Goal: Task Accomplishment & Management: Use online tool/utility

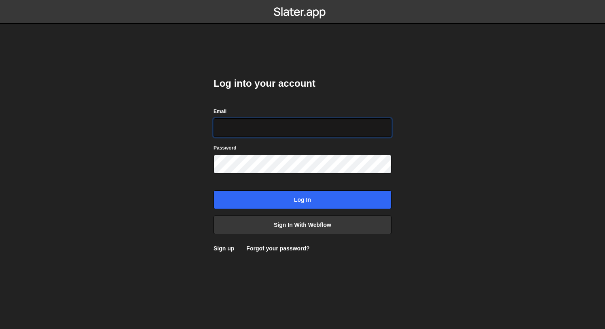
click at [263, 121] on input "Email" at bounding box center [303, 127] width 178 height 19
type input "[EMAIL_ADDRESS][DOMAIN_NAME]"
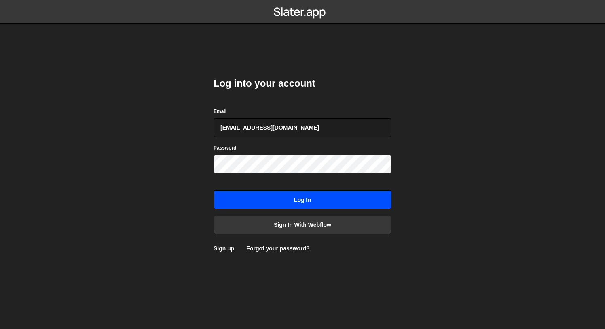
click at [325, 198] on input "Log in" at bounding box center [303, 199] width 178 height 19
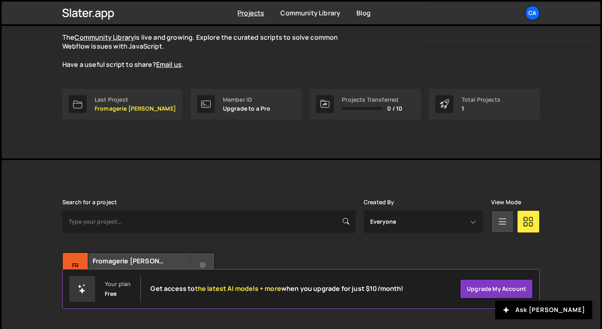
scroll to position [88, 0]
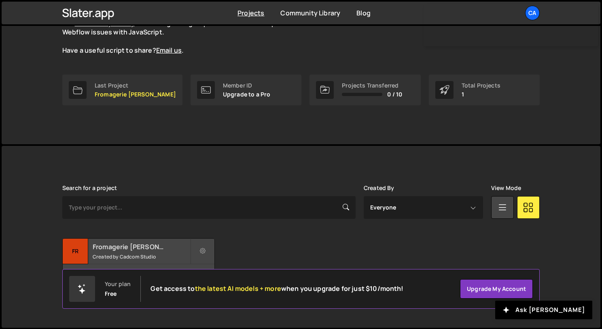
click at [135, 246] on h2 "Fromagerie de Gilley" at bounding box center [142, 246] width 98 height 9
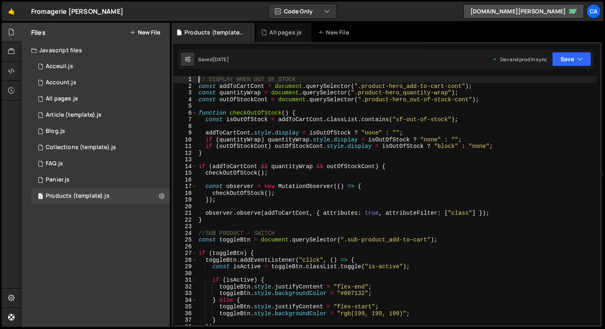
click at [200, 78] on div "// DISPLAY WHEN OUT OF STOCK const addToCartCont = document . querySelector ( "…" at bounding box center [397, 207] width 400 height 262
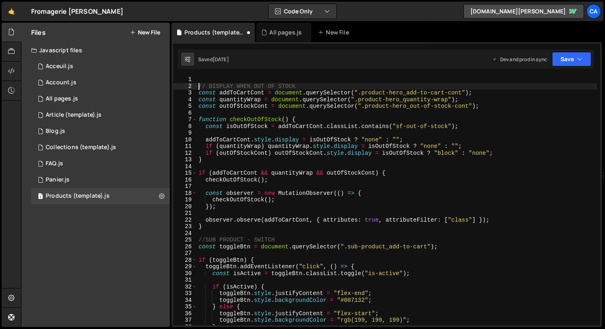
type textarea "// DISPLAY WHEN OUT OF STOCK"
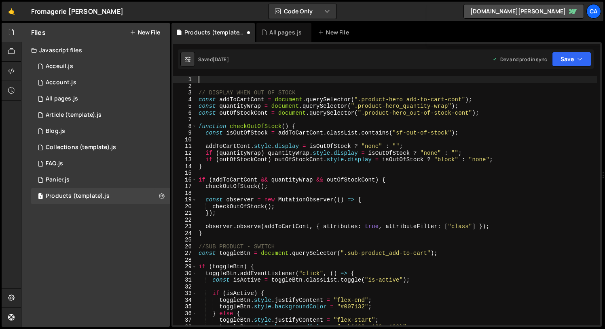
paste textarea "// DISPLAY WHEN OUT OF STOCK"
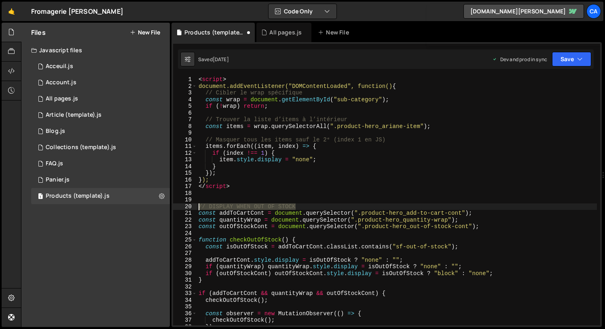
drag, startPoint x: 303, startPoint y: 205, endPoint x: 164, endPoint y: 205, distance: 139.2
click at [164, 205] on div "Files New File Javascript files 1 Acceuil.js 0 1 Account.js 0 1 All pages.js 0 1" at bounding box center [313, 175] width 584 height 304
click at [197, 78] on div "1" at bounding box center [185, 79] width 24 height 7
click at [197, 79] on div "< script > document.addEventListener("DOMContentLoaded", function() { // Cibler…" at bounding box center [397, 207] width 400 height 262
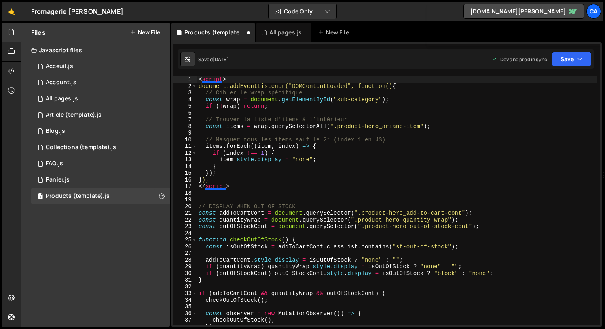
type textarea "<script>"
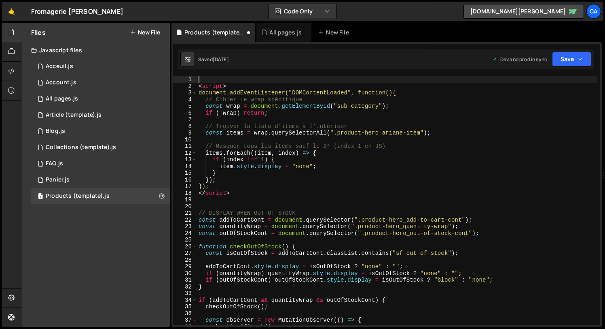
paste textarea "// DISPLAY WHEN OUT OF STOCK"
click at [221, 76] on div "// DISPLAY WHEN OUT OF STOCK < script > document.addEventListener("DOMContentLo…" at bounding box center [397, 207] width 400 height 262
drag, startPoint x: 221, startPoint y: 76, endPoint x: 318, endPoint y: 79, distance: 96.4
click at [318, 79] on div "// DISPLAY WHEN OUT OF STOCK < script > document.addEventListener("DOMContentLo…" at bounding box center [397, 207] width 400 height 262
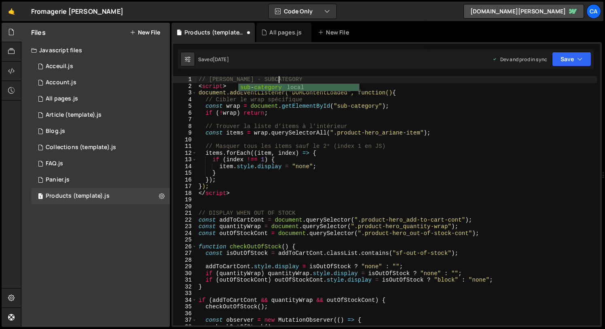
click at [251, 80] on div "// ARIANE - SUBCATEGORY < script > document.addEventListener("DOMContentLoaded"…" at bounding box center [397, 207] width 400 height 262
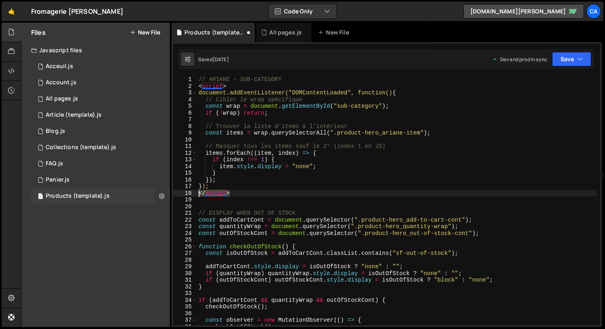
drag, startPoint x: 238, startPoint y: 195, endPoint x: 159, endPoint y: 191, distance: 79.4
click at [159, 191] on div "Files New File Javascript files 1 Acceuil.js 0 1 Account.js 0 1 All pages.js 0 1" at bounding box center [313, 175] width 584 height 304
type textarea "</script>"
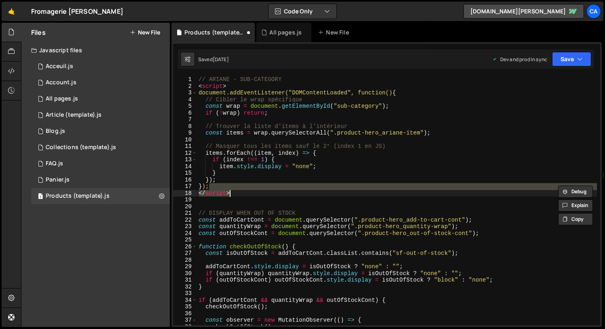
click at [244, 193] on div "// ARIANE - SUB-CATEGORY < script > document.addEventListener("DOMContentLoaded…" at bounding box center [397, 200] width 400 height 249
type textarea "</script>"
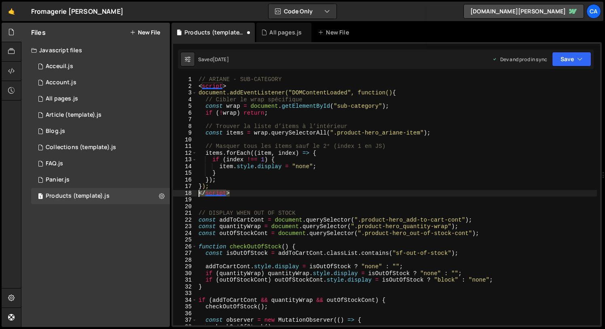
drag, startPoint x: 242, startPoint y: 193, endPoint x: 197, endPoint y: 194, distance: 45.3
click at [197, 194] on div "// ARIANE - SUB-CATEGORY < script > document.addEventListener("DOMContentLoaded…" at bounding box center [397, 207] width 400 height 262
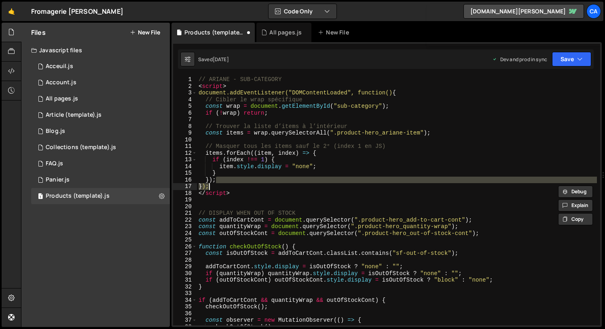
click at [296, 187] on div "// ARIANE - SUB-CATEGORY < script > document.addEventListener("DOMContentLoaded…" at bounding box center [397, 207] width 400 height 262
drag, startPoint x: 249, startPoint y: 76, endPoint x: 250, endPoint y: 81, distance: 4.5
click at [250, 80] on div "// ARIANE - SUB-CATEGORY < script > document.addEventListener("DOMContentLoaded…" at bounding box center [397, 207] width 400 height 262
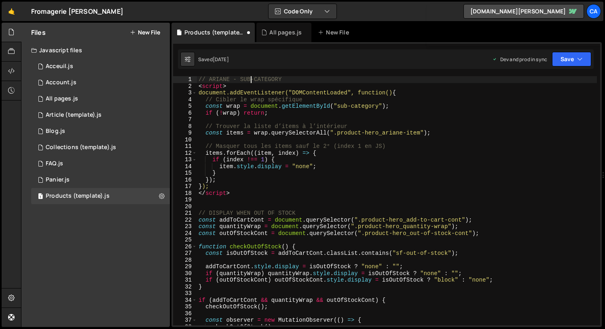
click at [238, 86] on div "// ARIANE - SUB-CATEGORY < script > document.addEventListener("DOMContentLoaded…" at bounding box center [397, 207] width 400 height 262
type textarea "<script>"
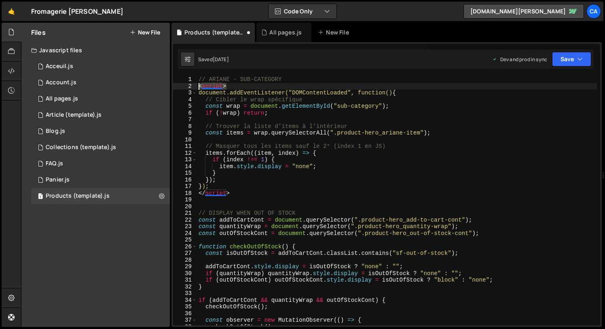
drag, startPoint x: 237, startPoint y: 86, endPoint x: 189, endPoint y: 87, distance: 47.4
click at [191, 87] on div "<script> 1 2 3 4 5 6 7 8 9 10 11 12 13 14 15 16 17 18 19 20 21 22 23 24 25 26 2…" at bounding box center [386, 200] width 427 height 249
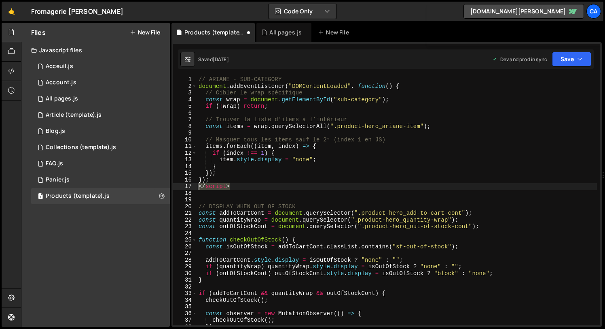
drag, startPoint x: 225, startPoint y: 189, endPoint x: 200, endPoint y: 189, distance: 25.9
click at [200, 189] on div "// ARIANE - SUB-CATEGORY document . addEventListener ( "DOMContentLoaded" , fun…" at bounding box center [397, 207] width 400 height 262
type textarea "</script>"
click at [416, 146] on div "// ARIANE - SUB-CATEGORY document . addEventListener ( "DOMContentLoaded" , fun…" at bounding box center [397, 207] width 400 height 262
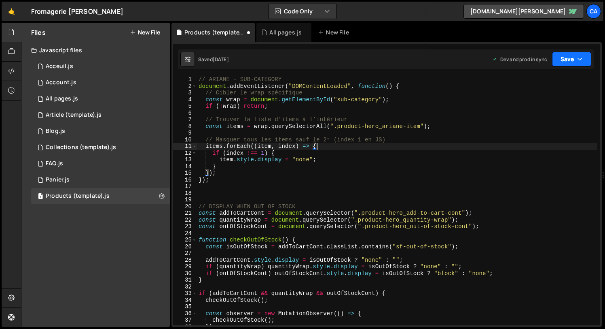
click at [568, 58] on button "Save" at bounding box center [571, 59] width 39 height 15
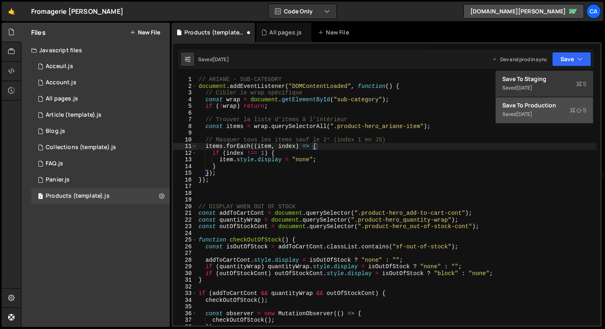
click at [523, 115] on div "3 days ago" at bounding box center [525, 113] width 16 height 7
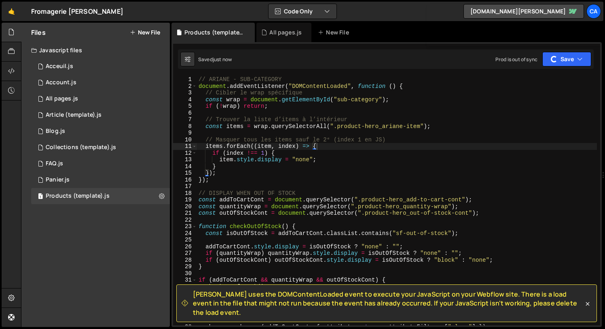
click at [204, 303] on span "Slater uses the DOMContentLoaded event to execute your JavaScript on your Webfl…" at bounding box center [388, 302] width 391 height 27
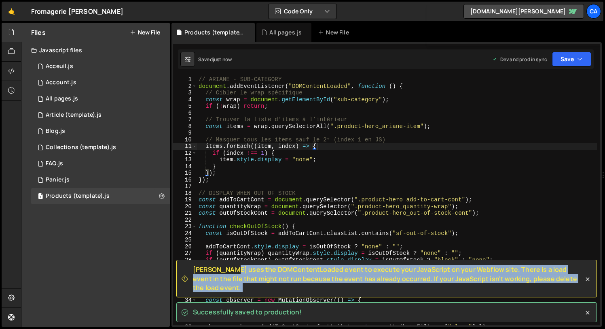
drag, startPoint x: 204, startPoint y: 303, endPoint x: 567, endPoint y: 282, distance: 364.0
click at [573, 288] on span "Slater uses the DOMContentLoaded event to execute your JavaScript on your Webfl…" at bounding box center [388, 278] width 391 height 27
copy div "Slater uses the DOMContentLoaded event to execute your JavaScript on your Webfl…"
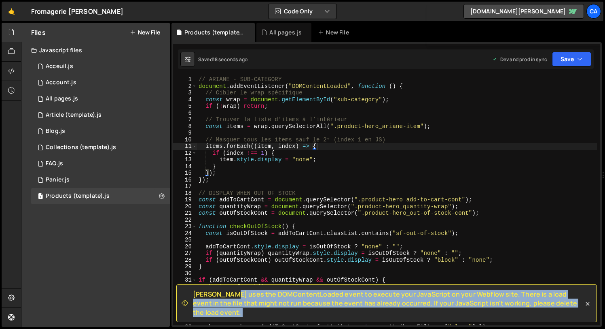
type textarea "// Cibler le wrap spécifique"
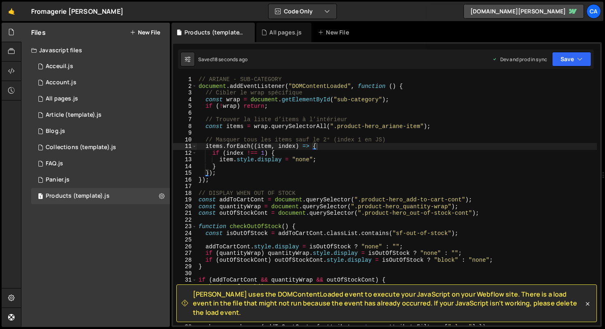
click at [312, 92] on div "// ARIANE - SUB-CATEGORY document . addEventListener ( "DOMContentLoaded" , fun…" at bounding box center [397, 207] width 400 height 262
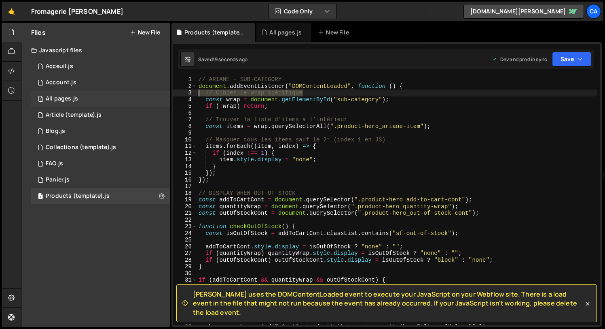
drag, startPoint x: 312, startPoint y: 91, endPoint x: 168, endPoint y: 90, distance: 144.5
click at [168, 90] on div "Files New File Javascript files 1 Acceuil.js 0 1 Account.js 0 1 All pages.js 0 1" at bounding box center [313, 175] width 584 height 304
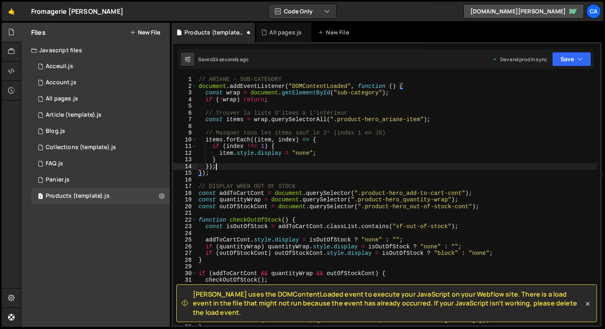
click at [224, 165] on div "// ARIANE - SUB-CATEGORY document . addEventListener ( "DOMContentLoaded" , fun…" at bounding box center [397, 207] width 400 height 262
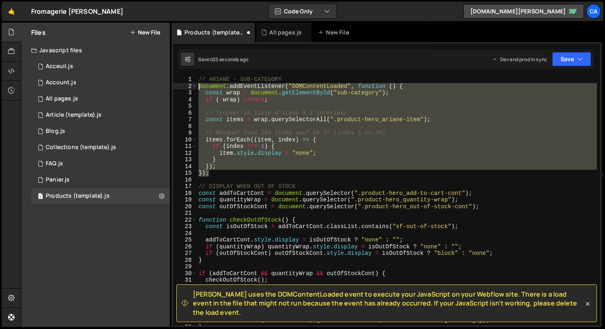
drag, startPoint x: 216, startPoint y: 173, endPoint x: 173, endPoint y: 84, distance: 98.8
click at [173, 84] on div "}); 1 2 3 4 5 6 7 8 9 10 11 12 13 14 15 16 17 18 19 20 21 22 23 24 25 26 27 28 …" at bounding box center [386, 200] width 427 height 249
type textarea "document.addEventListener("DOMContentLoaded", function () { const wrap = docume…"
paste textarea
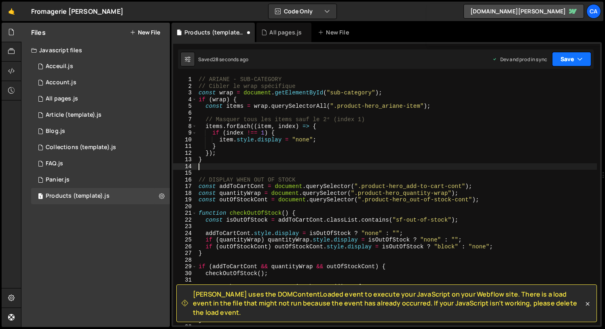
click at [574, 59] on button "Save" at bounding box center [571, 59] width 39 height 15
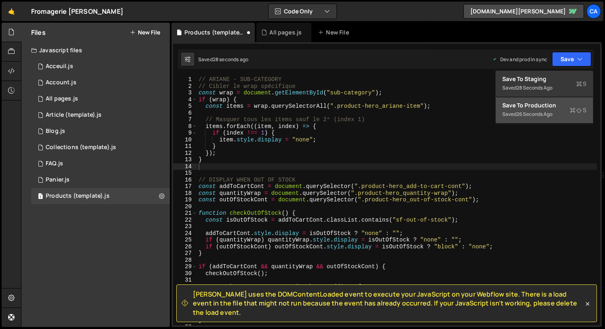
click at [537, 106] on div "Save to Production S" at bounding box center [545, 105] width 84 height 8
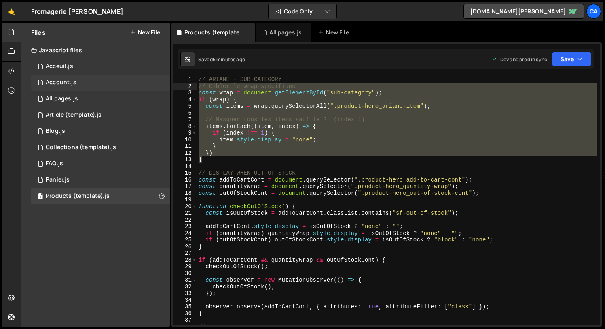
drag, startPoint x: 211, startPoint y: 159, endPoint x: 163, endPoint y: 89, distance: 85.2
click at [163, 89] on div "Files New File Javascript files 1 Acceuil.js 0 1 Account.js 0 1 All pages.js 0 1" at bounding box center [313, 175] width 584 height 304
type textarea "// Cibler le wrap spécifique const wrap = document.getElementById("sub-category…"
paste textarea
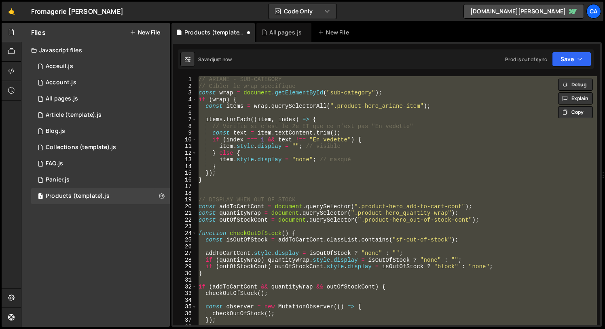
click at [283, 167] on div "// ARIANE - SUB-CATEGORY // Cibler le wrap spécifique const wrap = document . g…" at bounding box center [397, 200] width 400 height 249
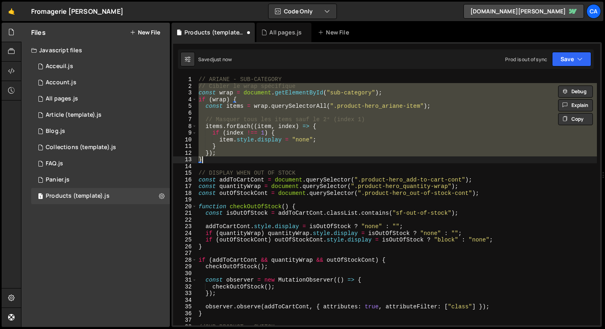
click at [210, 162] on div "// ARIANE - SUB-CATEGORY // Cibler le wrap spécifique const wrap = document . g…" at bounding box center [397, 200] width 400 height 249
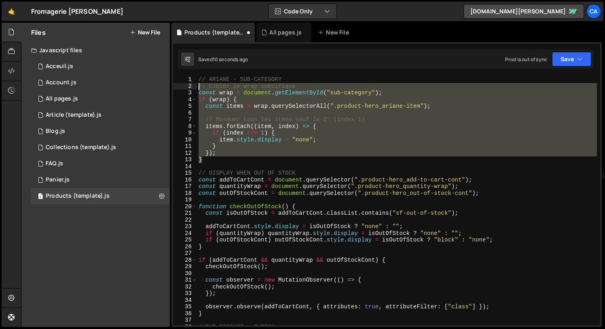
drag, startPoint x: 210, startPoint y: 159, endPoint x: 175, endPoint y: 84, distance: 82.6
click at [175, 84] on div "} 1 2 3 4 5 6 7 8 9 10 11 12 13 14 15 16 17 18 19 20 21 22 23 24 25 26 27 28 29…" at bounding box center [386, 200] width 427 height 249
type textarea "// Cibler le wrap spécifique const wrap = document.getElementById("sub-category…"
paste textarea
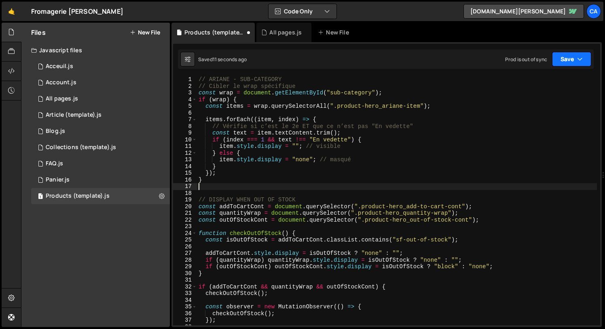
click at [560, 62] on button "Save" at bounding box center [571, 59] width 39 height 15
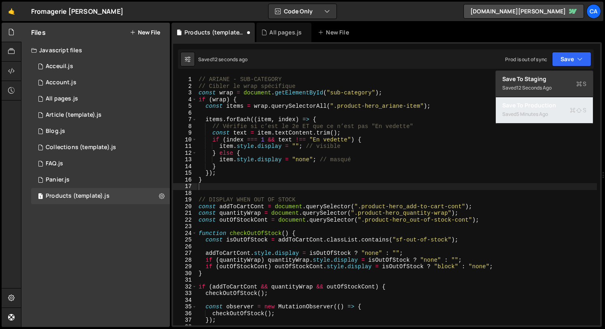
click at [514, 112] on div "Saved 5 minutes ago" at bounding box center [545, 114] width 84 height 10
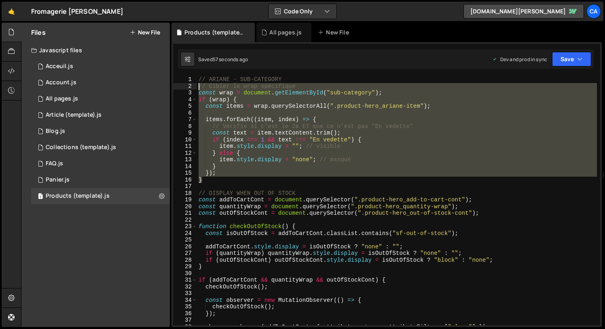
drag, startPoint x: 209, startPoint y: 178, endPoint x: 176, endPoint y: 88, distance: 96.5
click at [176, 88] on div "} 1 2 3 4 5 6 7 8 9 10 11 12 13 14 15 16 17 18 19 20 21 22 23 24 25 26 27 28 29…" at bounding box center [386, 200] width 427 height 249
type textarea "// Cibler le wrap spécifique const wrap = document.getElementById("sub-category…"
paste textarea
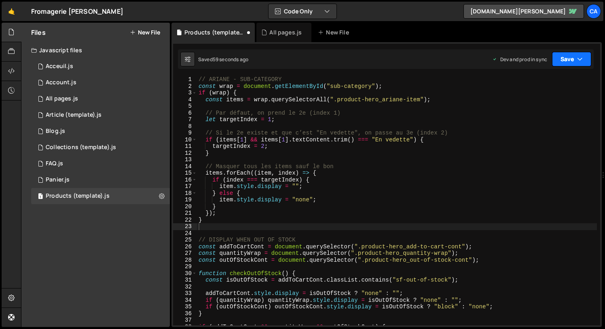
click at [567, 58] on button "Save" at bounding box center [571, 59] width 39 height 15
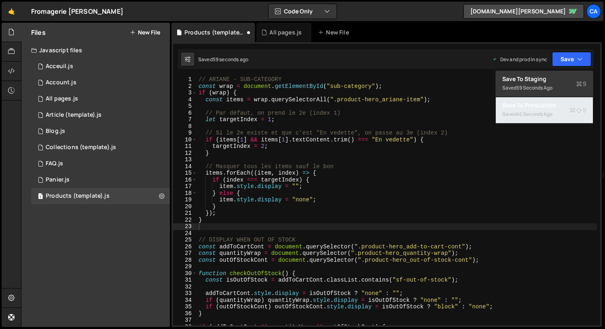
click at [528, 109] on div "Saved 45 seconds ago" at bounding box center [545, 114] width 84 height 10
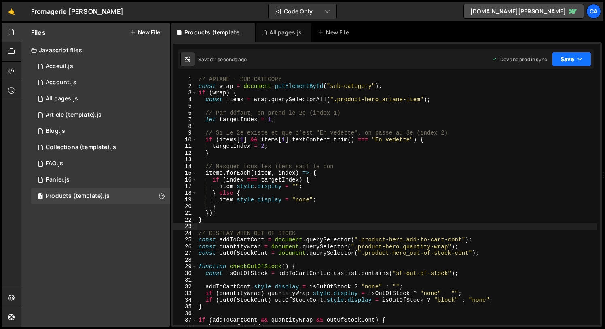
click at [579, 58] on icon "button" at bounding box center [581, 59] width 6 height 8
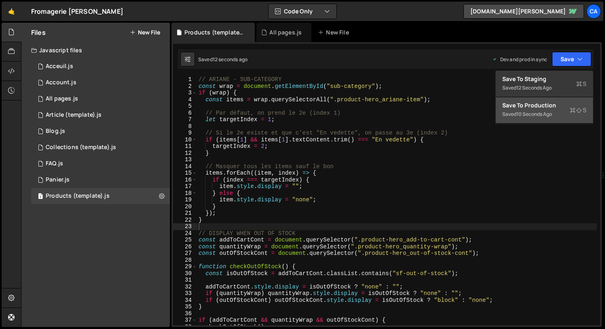
click at [537, 108] on div "Save to Production S" at bounding box center [545, 105] width 84 height 8
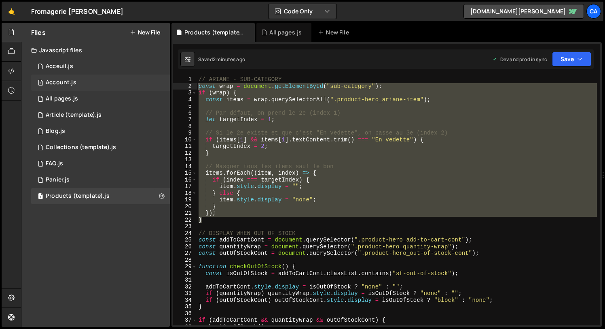
drag, startPoint x: 207, startPoint y: 220, endPoint x: 154, endPoint y: 85, distance: 144.8
click at [154, 85] on div "Files New File Javascript files 1 Acceuil.js 0 1 Account.js 0 1 All pages.js 0 1" at bounding box center [313, 175] width 584 height 304
type textarea "const wrap = document.getElementById("sub-category"); if (wrap) {"
paste textarea
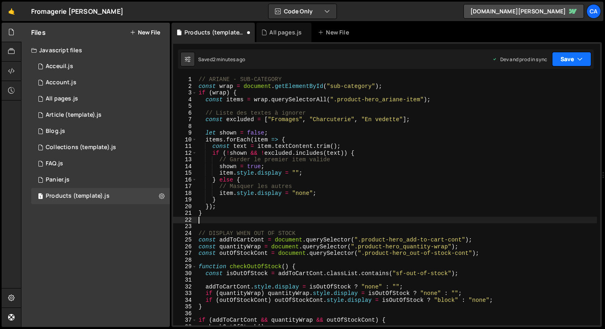
click at [567, 57] on button "Save" at bounding box center [571, 59] width 39 height 15
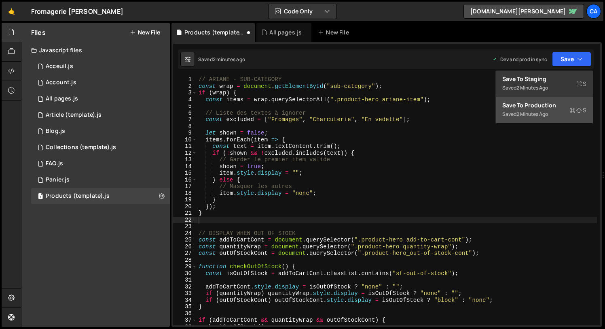
click at [538, 104] on div "Save to Production S" at bounding box center [545, 105] width 84 height 8
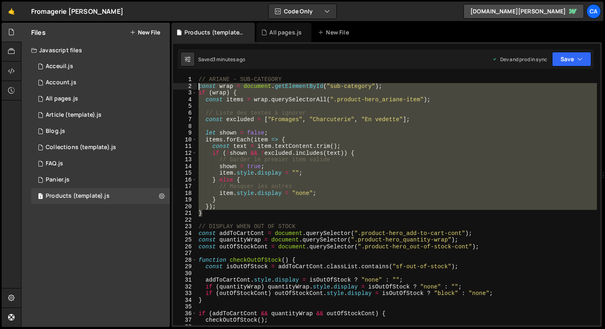
drag, startPoint x: 208, startPoint y: 212, endPoint x: 189, endPoint y: 84, distance: 129.8
click at [189, 84] on div "} 1 2 3 4 5 6 7 8 9 10 11 12 13 14 15 16 17 18 19 20 21 22 23 24 25 26 27 28 29…" at bounding box center [386, 200] width 427 height 249
type textarea "const wrap = document.getElementById("sub-category"); if (wrap) {"
paste textarea
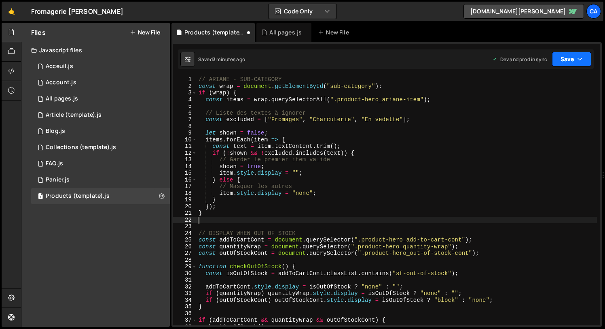
click at [570, 59] on button "Save" at bounding box center [571, 59] width 39 height 15
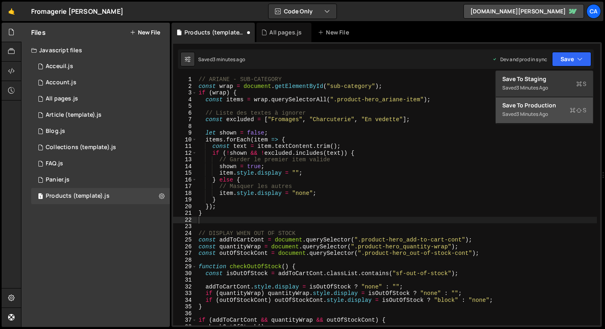
click at [535, 114] on div "3 minutes ago" at bounding box center [533, 113] width 32 height 7
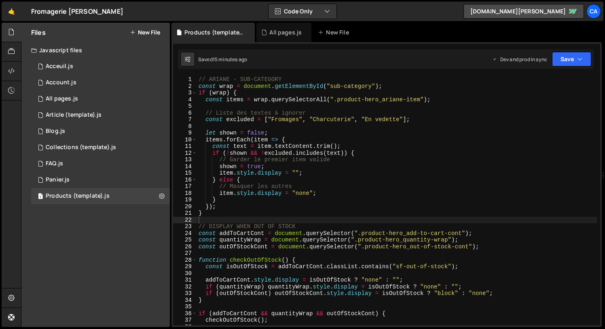
type textarea "// Liste des textes à ignorer"
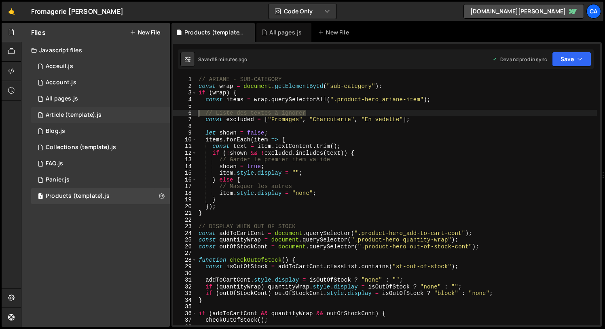
drag, startPoint x: 325, startPoint y: 113, endPoint x: 163, endPoint y: 112, distance: 162.7
click at [163, 112] on div "Files New File Javascript files 1 Acceuil.js 0 1 Account.js 0 1 All pages.js 0 1" at bounding box center [313, 175] width 584 height 304
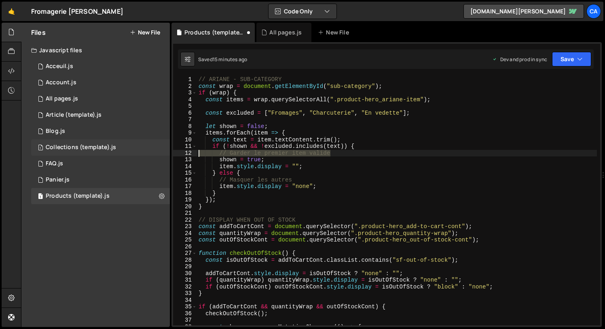
drag, startPoint x: 346, startPoint y: 153, endPoint x: 162, endPoint y: 152, distance: 183.8
click at [162, 152] on div "Files New File Javascript files 1 Acceuil.js 0 1 Account.js 0 1 All pages.js 0 1" at bounding box center [313, 175] width 584 height 304
type textarea "// Garder le premier item valide"
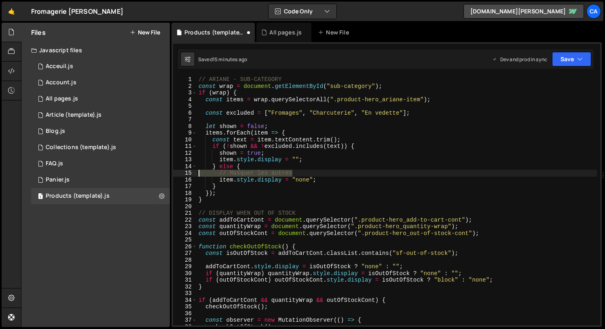
drag, startPoint x: 300, startPoint y: 172, endPoint x: 171, endPoint y: 172, distance: 129.1
click at [172, 172] on div "XXXXXXXXXXXXXXXXXXXXXXXXXXXXXXXXXXXXXXXXXXXXXXXXXXXXXXXXXXXXXXXXXXXXXXXXXXXXXXX…" at bounding box center [387, 184] width 431 height 285
type textarea "// Masquer les autres"
type textarea "} else {"
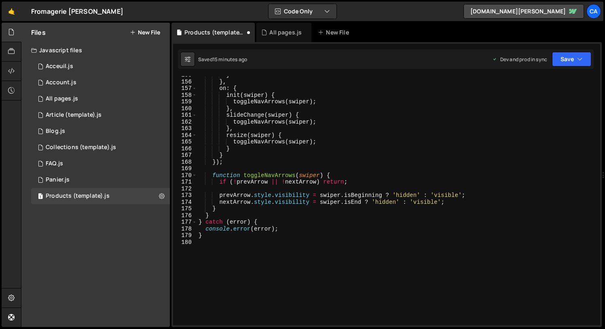
scroll to position [1033, 0]
click at [572, 59] on button "Save" at bounding box center [571, 59] width 39 height 15
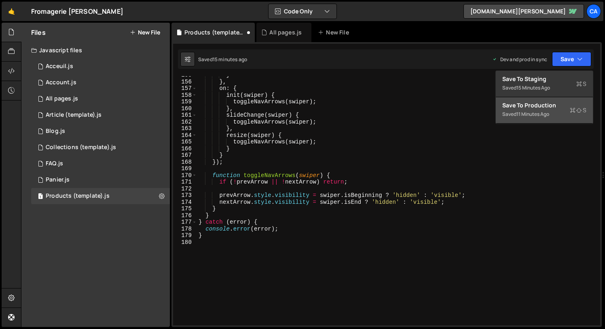
click at [515, 116] on div "Saved 11 minutes ago" at bounding box center [545, 114] width 84 height 10
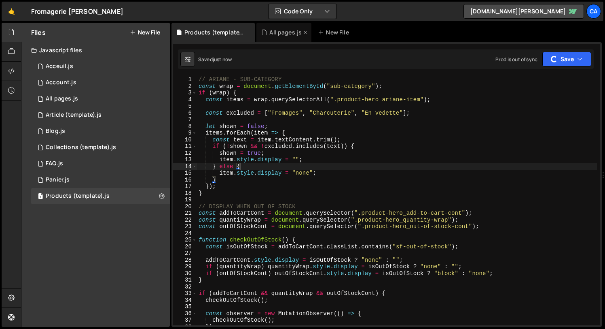
click at [306, 32] on icon at bounding box center [306, 32] width 6 height 8
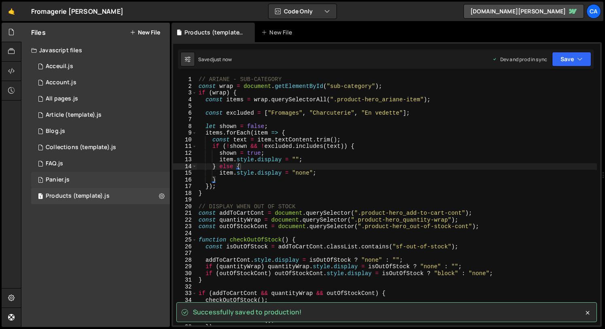
click at [63, 180] on div "Panier.js" at bounding box center [58, 179] width 24 height 7
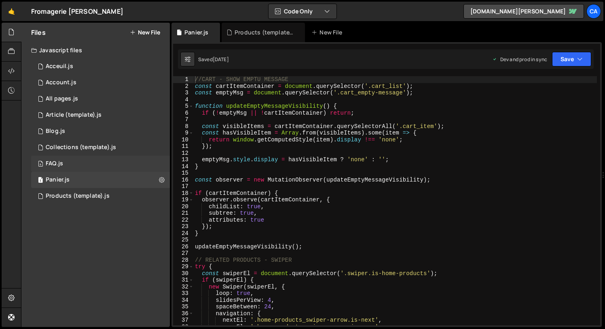
click at [55, 161] on div "FAQ.js" at bounding box center [54, 163] width 17 height 7
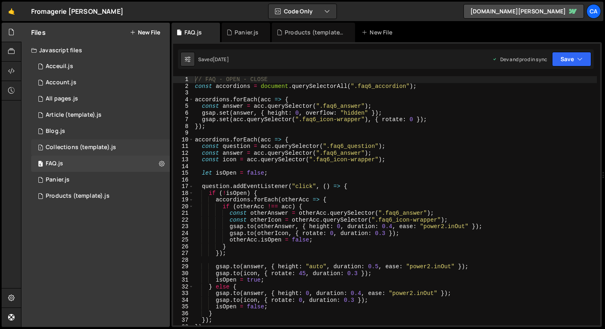
click at [58, 147] on div "Collections (template).js" at bounding box center [81, 147] width 70 height 7
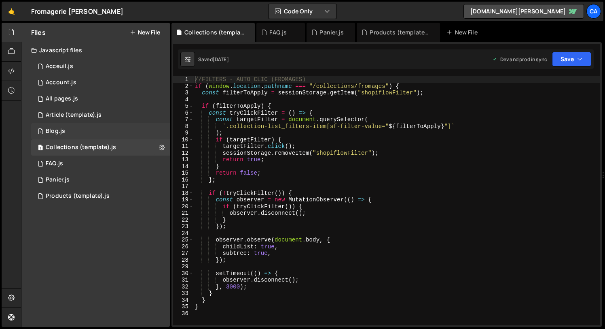
click at [59, 130] on div "Blog.js" at bounding box center [55, 130] width 19 height 7
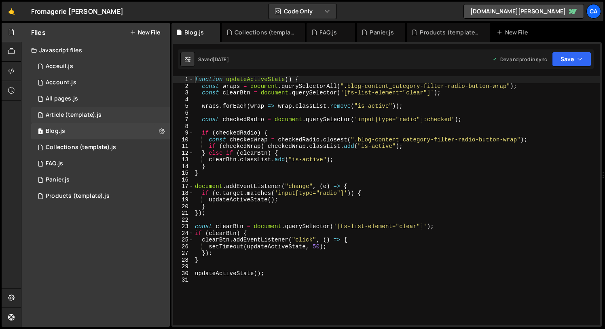
click at [60, 110] on div "1 Article (template).js 0" at bounding box center [100, 115] width 139 height 16
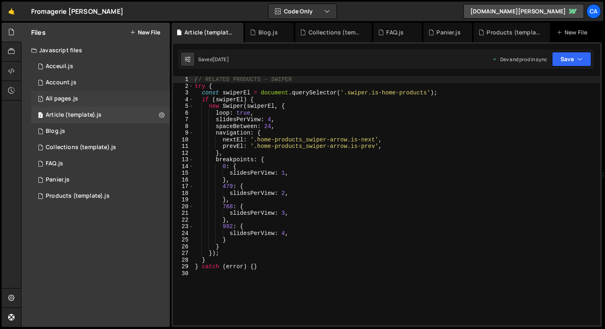
click at [57, 96] on div "All pages.js" at bounding box center [62, 98] width 32 height 7
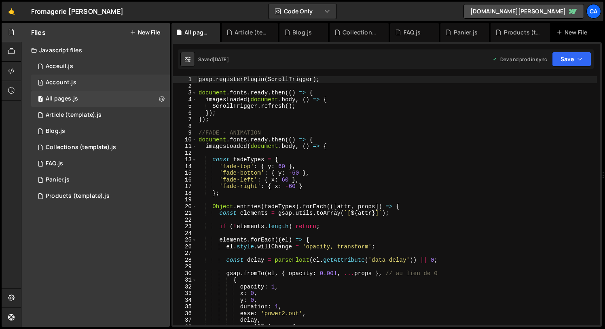
click at [59, 84] on div "Account.js" at bounding box center [61, 82] width 31 height 7
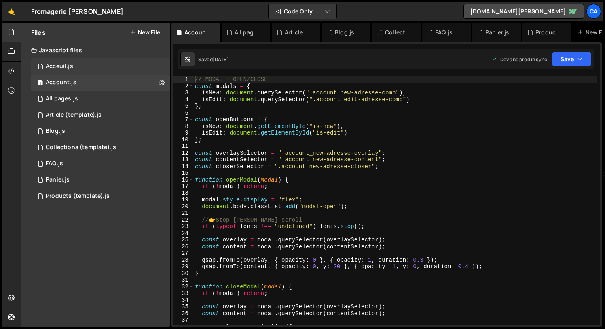
click at [61, 63] on div "Acceuil.js" at bounding box center [60, 66] width 28 height 7
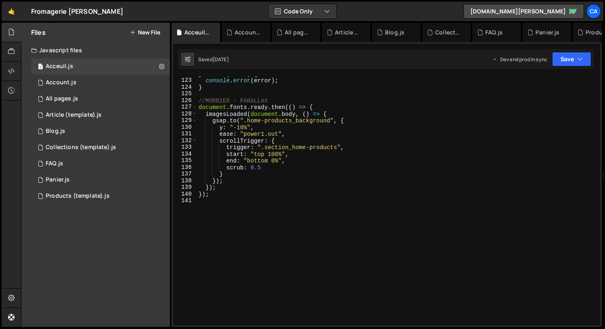
scroll to position [814, 0]
click at [240, 30] on div "Account.js" at bounding box center [248, 32] width 26 height 8
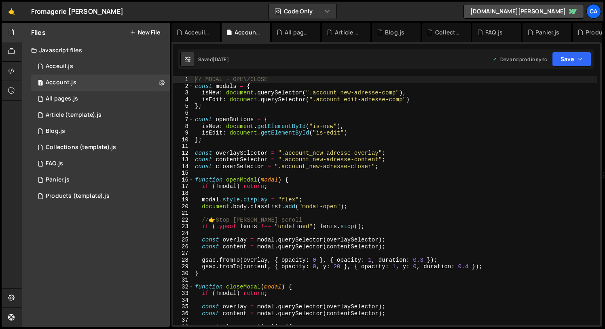
type textarea "// 👉 Stop Lenis scroll"
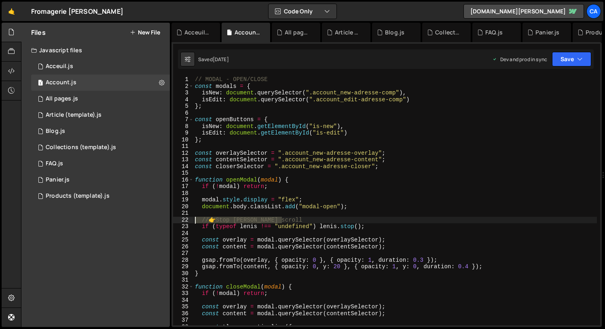
drag, startPoint x: 285, startPoint y: 219, endPoint x: 170, endPoint y: 221, distance: 115.0
click at [170, 221] on div "Files New File Javascript files 1 Acceuil.js 0 1 Account.js 0 1 All pages.js 0 1" at bounding box center [313, 175] width 584 height 304
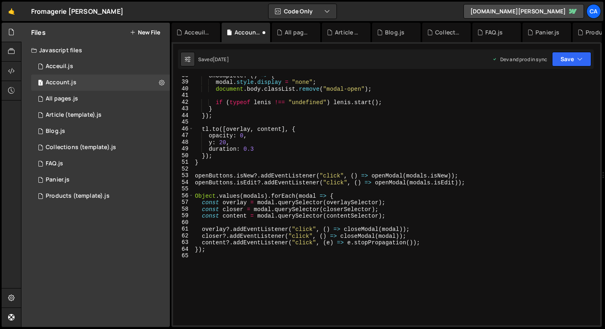
scroll to position [306, 0]
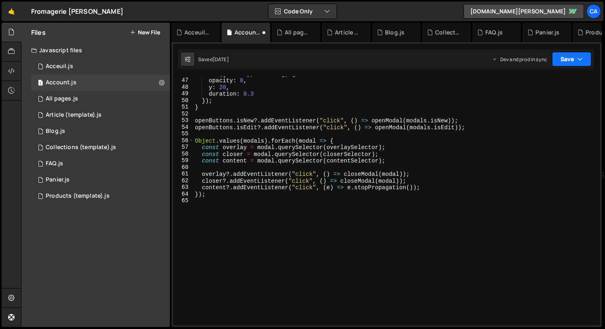
click at [573, 54] on button "Save" at bounding box center [571, 59] width 39 height 15
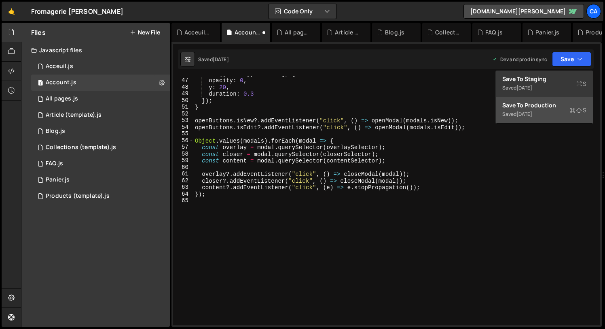
click at [523, 109] on div "Saved 1 month ago" at bounding box center [545, 114] width 84 height 10
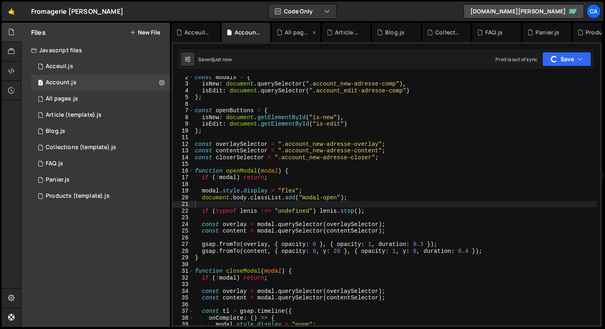
click at [294, 32] on div "All pages.js" at bounding box center [298, 32] width 26 height 8
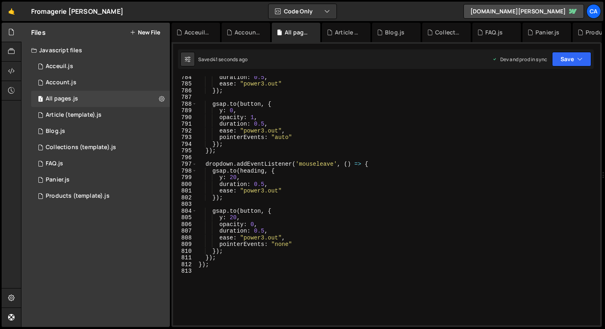
scroll to position [5242, 0]
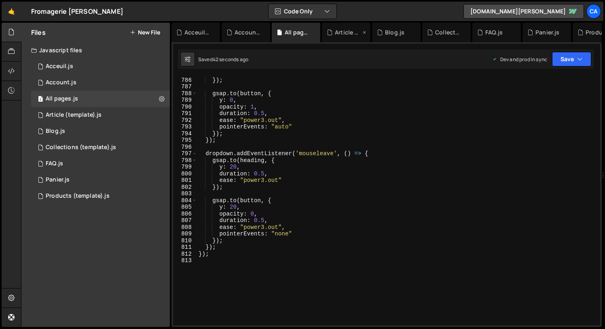
click at [342, 34] on div "Article (template).js" at bounding box center [348, 32] width 26 height 8
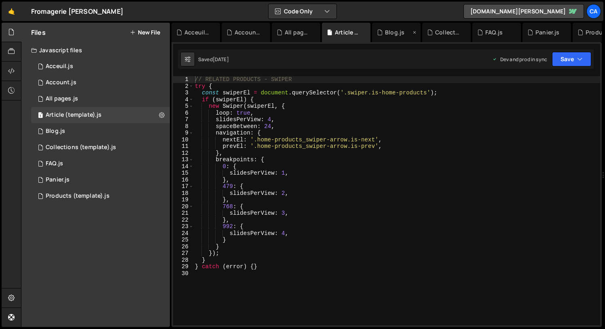
click at [390, 36] on div "Blog.js" at bounding box center [394, 32] width 19 height 8
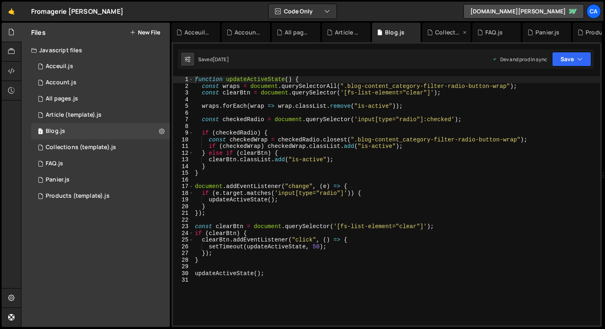
click at [444, 32] on div "Collections (template).js" at bounding box center [448, 32] width 26 height 8
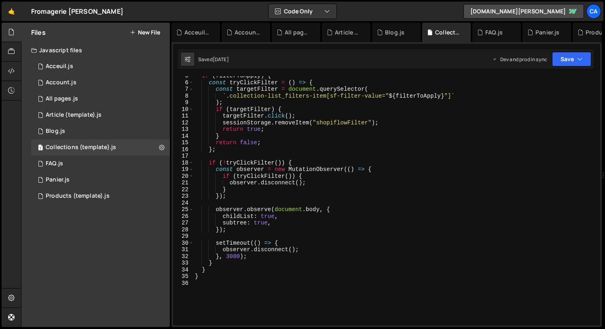
scroll to position [0, 0]
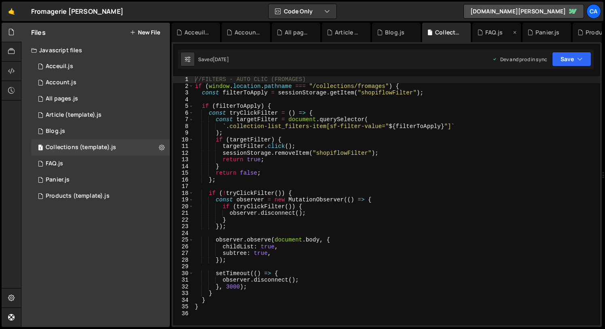
click at [491, 30] on div "FAQ.js" at bounding box center [494, 32] width 17 height 8
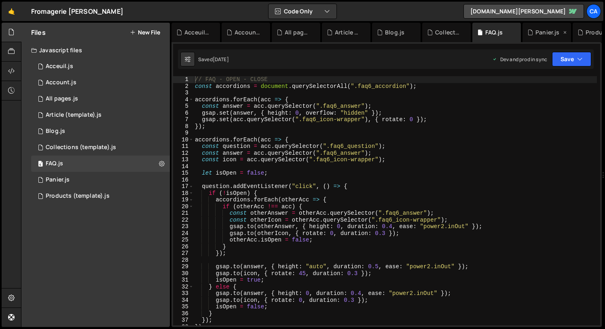
click at [546, 31] on div "Panier.js" at bounding box center [548, 32] width 24 height 8
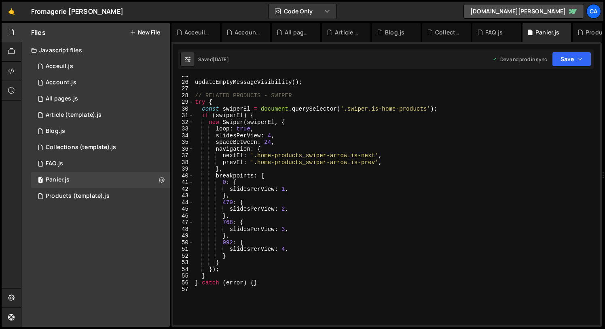
scroll to position [179, 0]
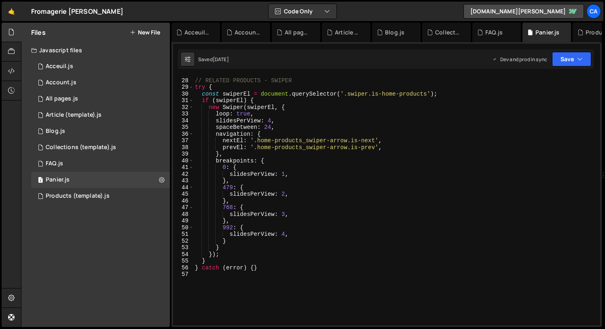
click at [591, 34] on div "Products (template).js" at bounding box center [599, 32] width 26 height 8
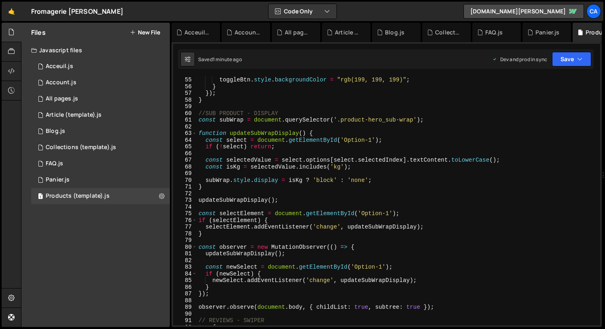
scroll to position [300, 0]
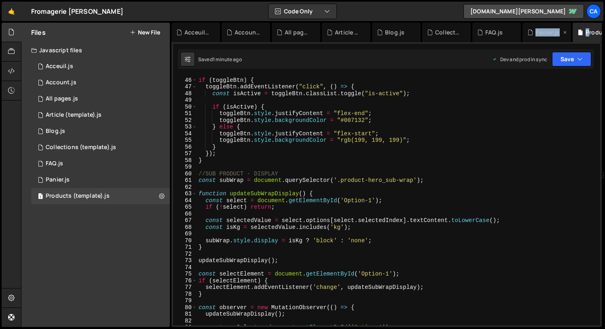
drag, startPoint x: 589, startPoint y: 31, endPoint x: 534, endPoint y: 33, distance: 54.7
click at [534, 33] on div "Acceuil.js Account.js All pages.js Article (template).js Blog.js Collections (t…" at bounding box center [387, 32] width 431 height 19
drag, startPoint x: 525, startPoint y: 31, endPoint x: 546, endPoint y: 34, distance: 21.2
drag, startPoint x: 511, startPoint y: 40, endPoint x: 533, endPoint y: 40, distance: 21.9
click at [533, 40] on div "Acceuil.js Account.js All pages.js Article (template).js Blog.js Collections (t…" at bounding box center [387, 32] width 431 height 19
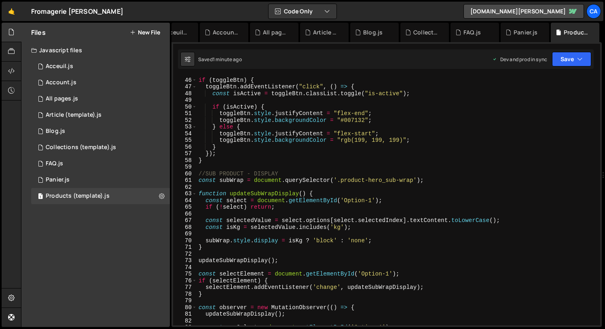
scroll to position [0, 26]
drag, startPoint x: 504, startPoint y: 42, endPoint x: 544, endPoint y: 43, distance: 40.1
click at [544, 43] on div "} else { 45 46 47 48 49 50 51 52 53 54 55 56 57 58 59 60 61 62 63 64 65 66 67 6…" at bounding box center [387, 184] width 431 height 285
drag, startPoint x: 527, startPoint y: 45, endPoint x: 550, endPoint y: 44, distance: 23.5
click at [558, 44] on div "} else { 45 46 47 48 49 50 51 52 53 54 55 56 57 58 59 60 61 62 63 64 65 66 67 6…" at bounding box center [387, 184] width 431 height 285
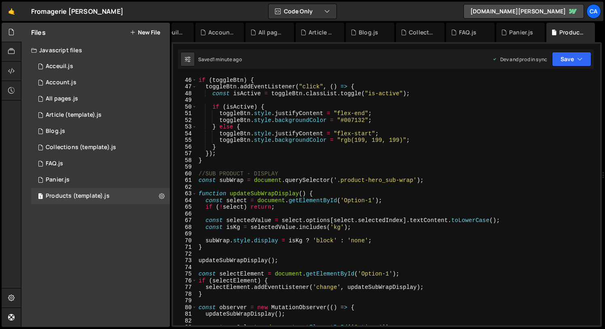
drag, startPoint x: 464, startPoint y: 40, endPoint x: 519, endPoint y: 42, distance: 55.1
click at [506, 42] on div "Debug Explain Copy Acceuil.js Account.js All pages.js Article (template).js Blo…" at bounding box center [387, 175] width 431 height 304
drag, startPoint x: 552, startPoint y: 41, endPoint x: 565, endPoint y: 41, distance: 12.1
click at [565, 41] on div "Acceuil.js Account.js All pages.js Article (template).js Blog.js Collections (t…" at bounding box center [387, 32] width 431 height 19
click at [589, 31] on icon at bounding box center [589, 32] width 6 height 8
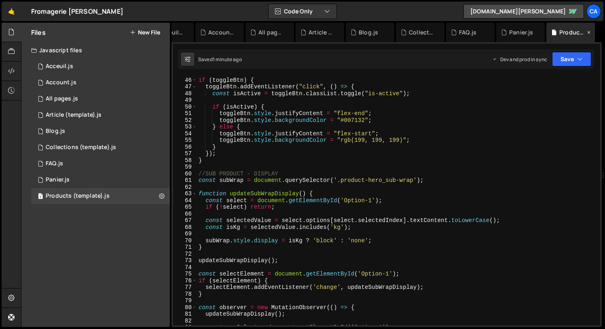
scroll to position [0, 21]
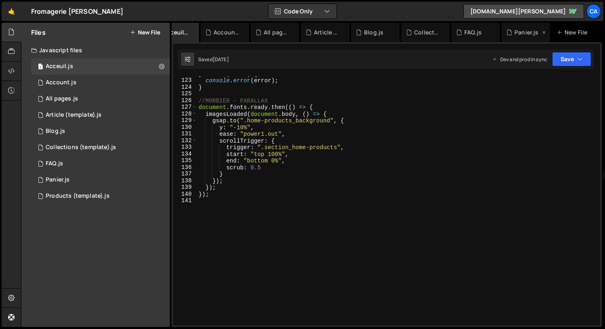
click at [546, 32] on icon at bounding box center [545, 32] width 6 height 8
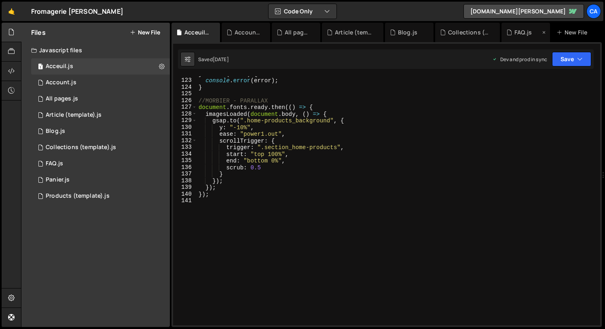
scroll to position [0, 0]
click at [215, 32] on icon at bounding box center [214, 32] width 6 height 8
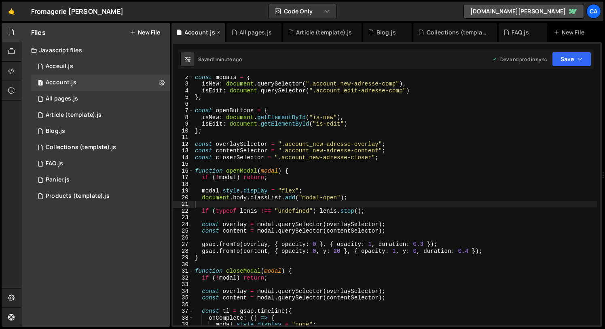
click at [217, 32] on icon at bounding box center [219, 32] width 6 height 8
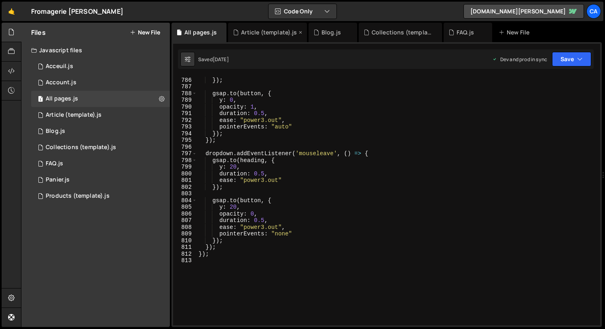
click at [0, 0] on icon at bounding box center [0, 0] width 0 height 0
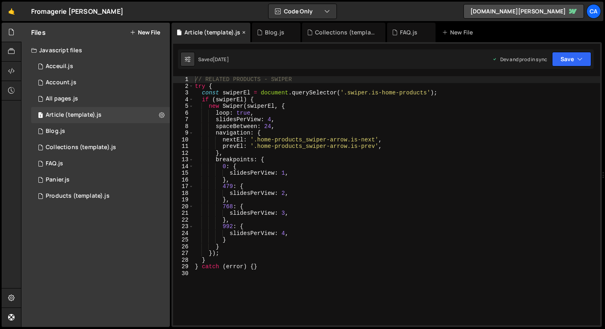
click at [245, 31] on icon at bounding box center [244, 32] width 6 height 8
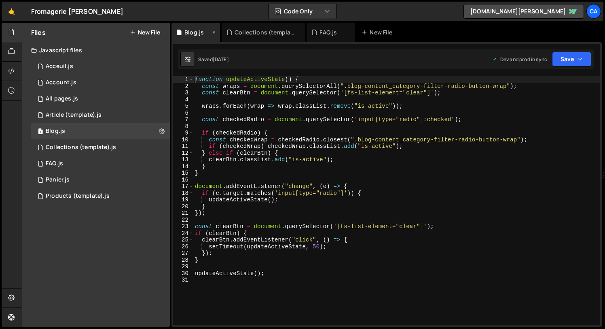
click at [215, 32] on icon at bounding box center [214, 32] width 6 height 8
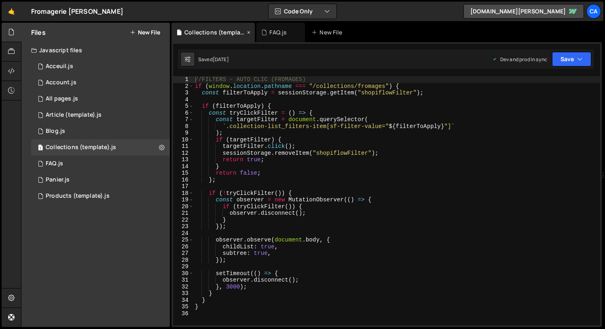
click at [249, 31] on icon at bounding box center [249, 32] width 6 height 8
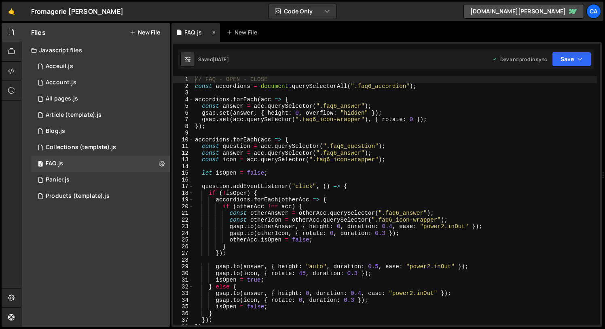
click at [215, 31] on icon at bounding box center [214, 32] width 6 height 8
